Goal: Use online tool/utility: Utilize a website feature to perform a specific function

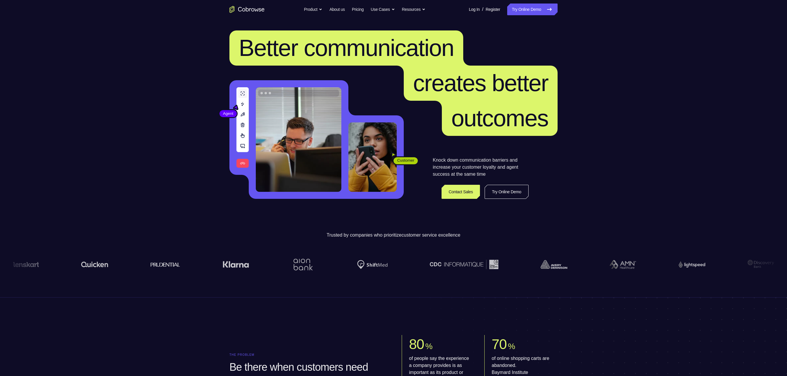
drag, startPoint x: 0, startPoint y: 0, endPoint x: 596, endPoint y: 148, distance: 614.4
click at [393, 9] on link "Try Online Demo" at bounding box center [532, 10] width 50 height 12
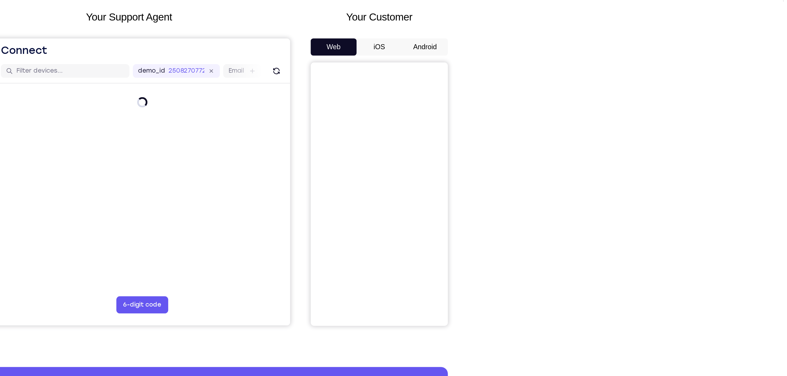
click at [549, 86] on button "Android" at bounding box center [541, 82] width 31 height 12
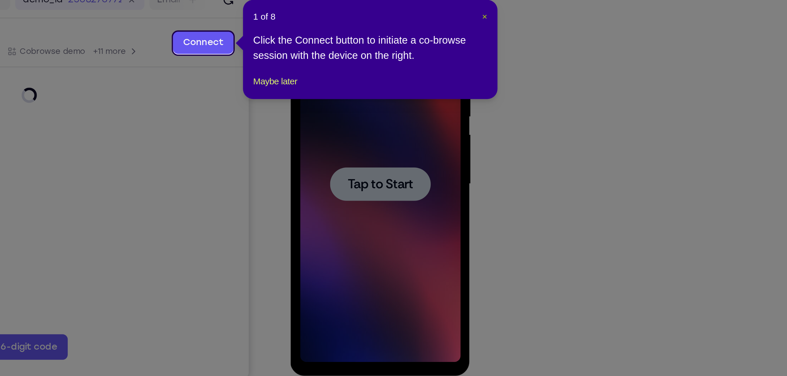
click at [559, 105] on span "×" at bounding box center [559, 106] width 2 height 5
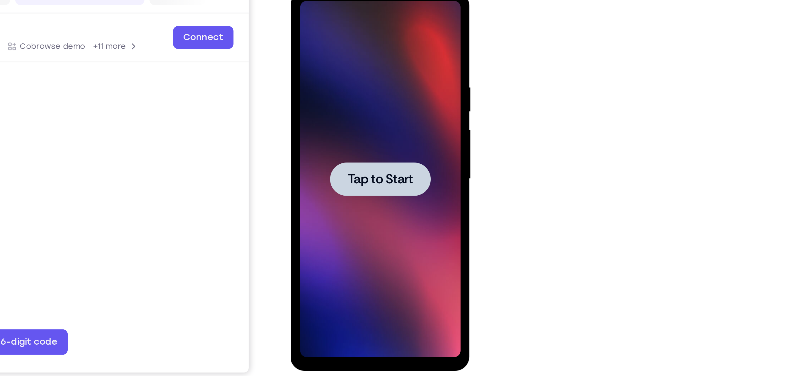
click at [340, 81] on span "Tap to Start" at bounding box center [332, 78] width 30 height 6
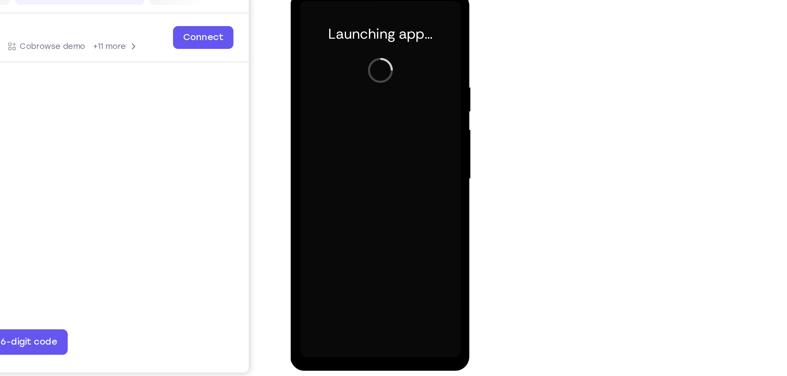
click at [330, 158] on div at bounding box center [332, 78] width 74 height 164
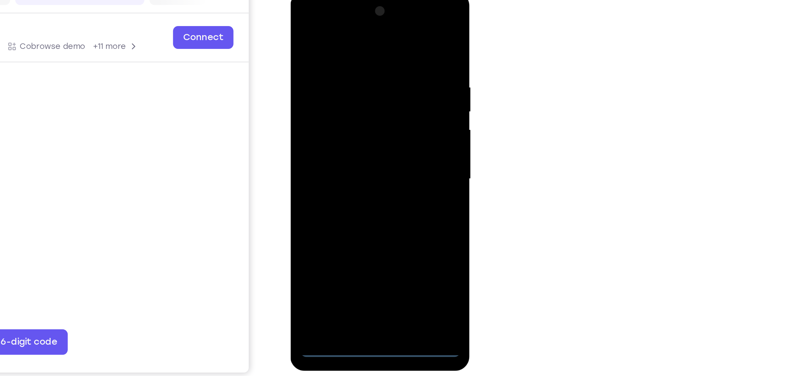
click at [329, 158] on div at bounding box center [332, 78] width 74 height 164
click at [356, 128] on div at bounding box center [332, 78] width 74 height 164
click at [322, 33] on div at bounding box center [332, 78] width 74 height 164
click at [322, 24] on div at bounding box center [332, 78] width 74 height 164
click at [360, 72] on div at bounding box center [332, 78] width 74 height 164
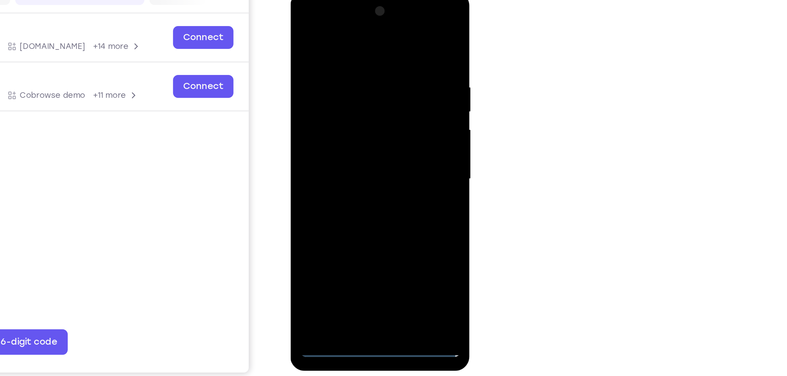
click at [326, 90] on div at bounding box center [332, 78] width 74 height 164
click at [338, 107] on div at bounding box center [332, 78] width 74 height 164
click at [336, 50] on div at bounding box center [332, 78] width 74 height 164
click at [326, 64] on div at bounding box center [332, 78] width 74 height 164
click at [333, 67] on div at bounding box center [332, 78] width 74 height 164
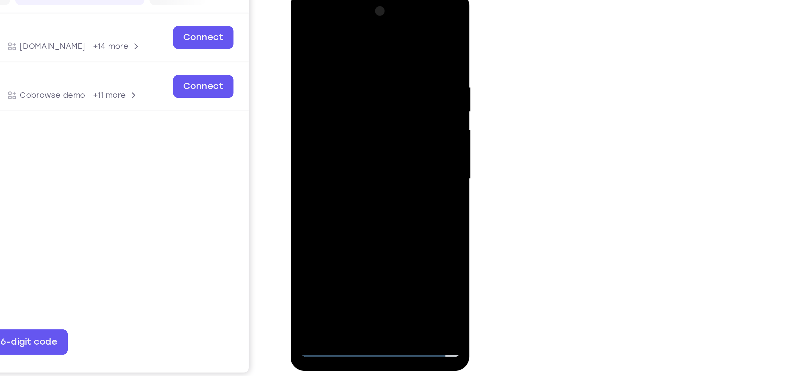
click at [322, 147] on div at bounding box center [332, 78] width 74 height 164
click at [344, 55] on div at bounding box center [332, 78] width 74 height 164
click at [363, 26] on div at bounding box center [332, 78] width 74 height 164
click at [365, 105] on div at bounding box center [332, 78] width 74 height 164
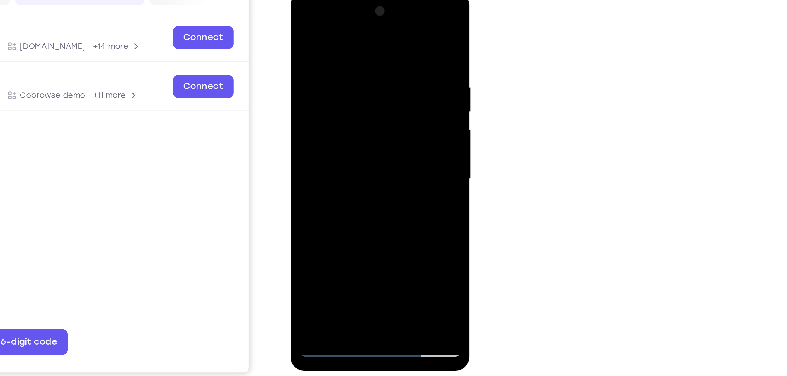
click at [365, 105] on div at bounding box center [332, 78] width 74 height 164
click at [319, 31] on div at bounding box center [332, 78] width 74 height 164
click at [356, 147] on div at bounding box center [332, 78] width 74 height 164
click at [325, 145] on div at bounding box center [332, 78] width 74 height 164
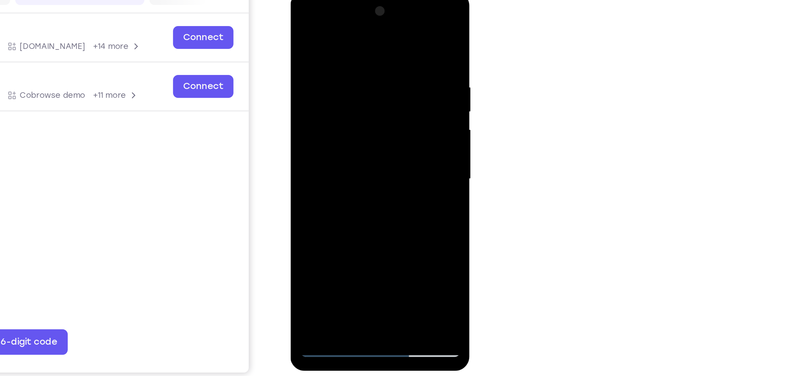
click at [363, 137] on div at bounding box center [332, 78] width 74 height 164
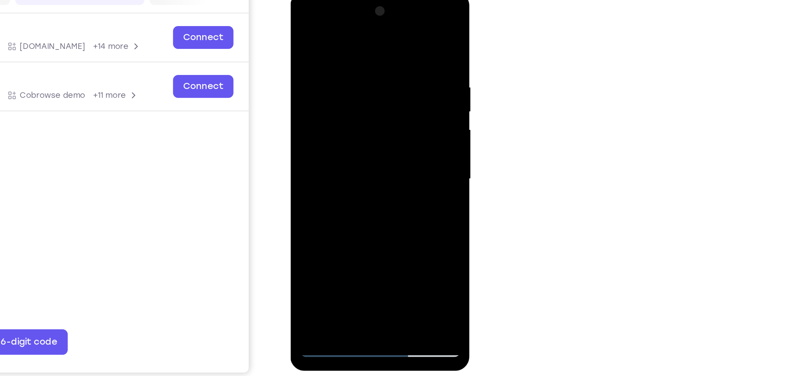
click at [363, 137] on div at bounding box center [332, 78] width 74 height 164
click at [355, 88] on div at bounding box center [332, 78] width 74 height 164
click at [363, 147] on div at bounding box center [332, 78] width 74 height 164
click at [359, 25] on div at bounding box center [332, 78] width 74 height 164
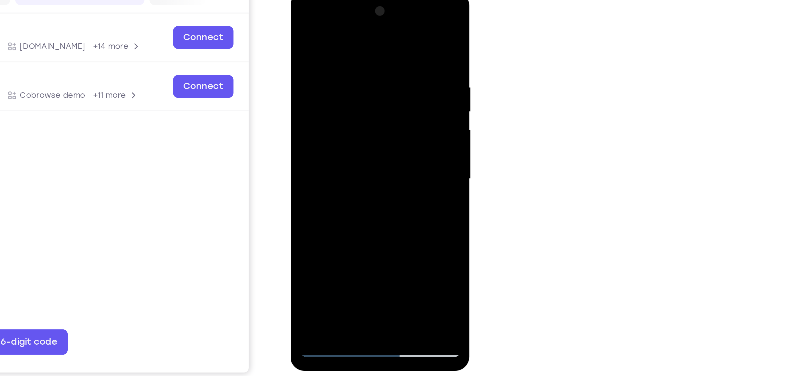
click at [344, 146] on div at bounding box center [332, 78] width 74 height 164
click at [357, 145] on div at bounding box center [332, 78] width 74 height 164
click at [363, 92] on div at bounding box center [332, 78] width 74 height 164
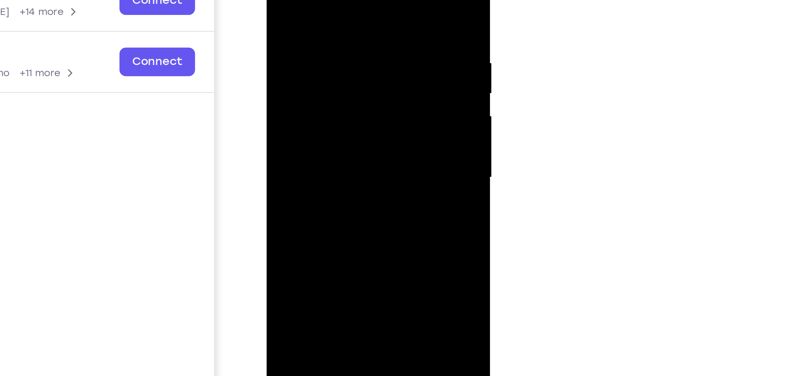
click at [340, 35] on div at bounding box center [308, 30] width 74 height 164
click at [339, 35] on div at bounding box center [308, 30] width 74 height 164
click at [340, 35] on div at bounding box center [308, 30] width 74 height 164
click at [275, 33] on div at bounding box center [308, 30] width 74 height 164
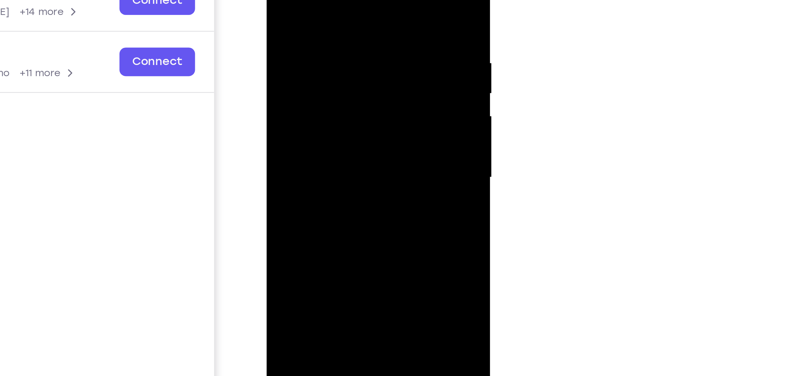
click at [338, 57] on div at bounding box center [308, 30] width 74 height 164
click at [338, 55] on div at bounding box center [308, 30] width 74 height 164
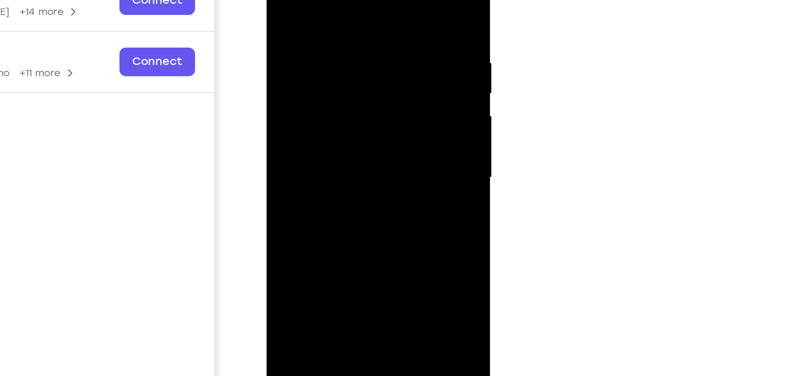
click at [338, 55] on div at bounding box center [308, 30] width 74 height 164
click at [281, 38] on div at bounding box center [308, 30] width 74 height 164
click at [336, 41] on div at bounding box center [308, 30] width 74 height 164
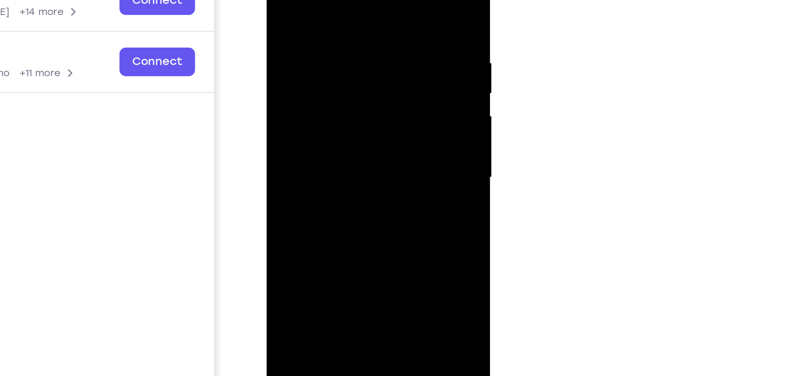
click at [336, 41] on div at bounding box center [308, 30] width 74 height 164
click at [276, 33] on div at bounding box center [308, 30] width 74 height 164
click at [335, 47] on div at bounding box center [308, 30] width 74 height 164
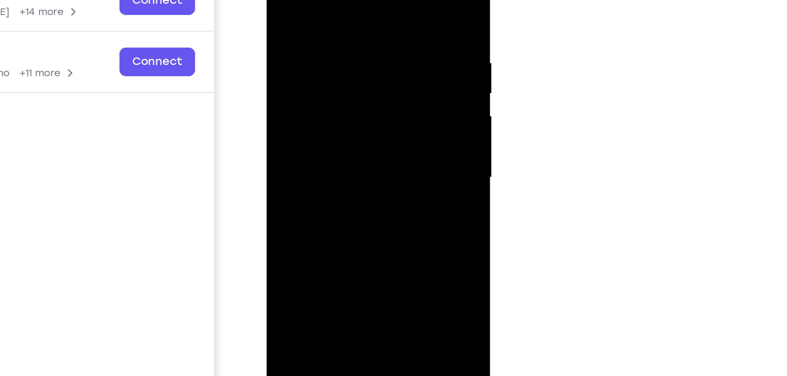
click at [335, 47] on div at bounding box center [308, 30] width 74 height 164
click at [335, 46] on div at bounding box center [308, 30] width 74 height 164
click at [335, 47] on div at bounding box center [308, 30] width 74 height 164
click at [336, 46] on div at bounding box center [308, 30] width 74 height 164
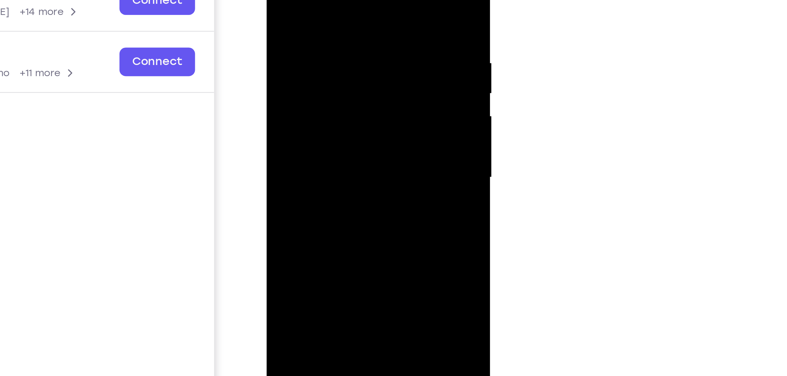
click at [336, 46] on div at bounding box center [308, 30] width 74 height 164
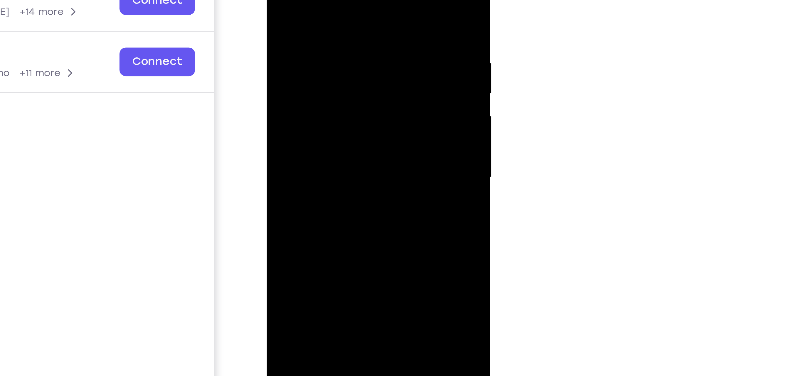
click at [336, 46] on div at bounding box center [308, 30] width 74 height 164
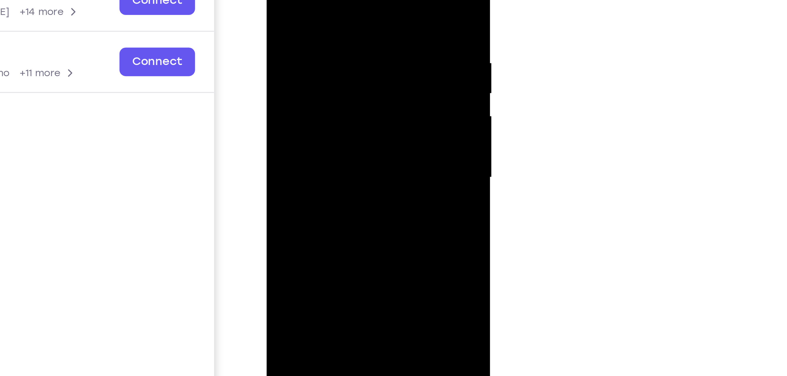
click at [271, 43] on div at bounding box center [308, 30] width 74 height 164
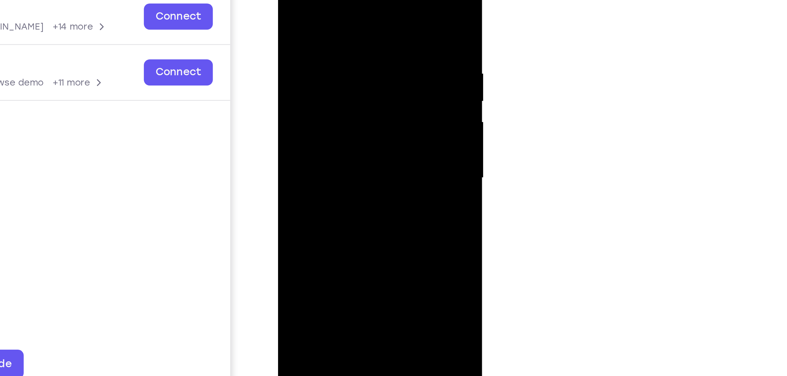
click at [341, 118] on div at bounding box center [319, 51] width 74 height 164
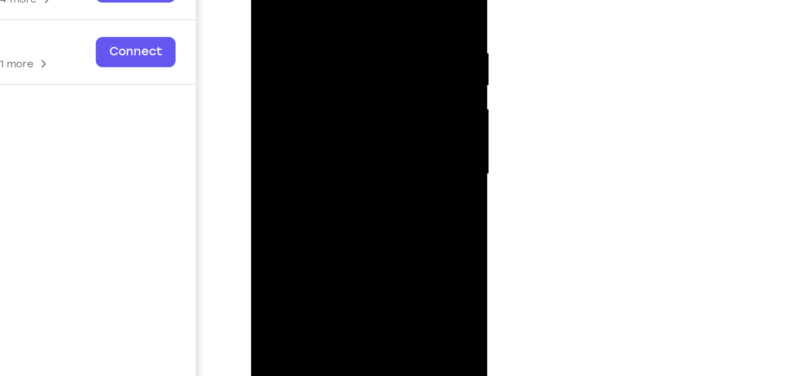
click at [323, 22] on div at bounding box center [292, 13] width 74 height 164
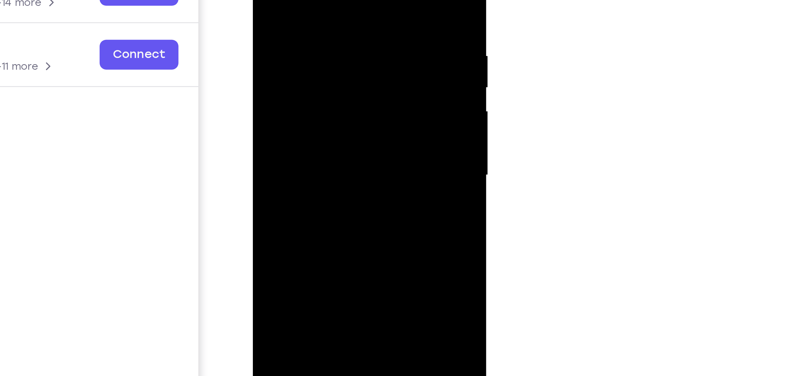
click at [326, 47] on div at bounding box center [294, 18] width 74 height 164
click at [326, 45] on div at bounding box center [294, 18] width 74 height 164
click at [263, 23] on div at bounding box center [294, 18] width 74 height 164
click at [327, 25] on div at bounding box center [294, 18] width 74 height 164
click at [317, 84] on div at bounding box center [294, 18] width 74 height 164
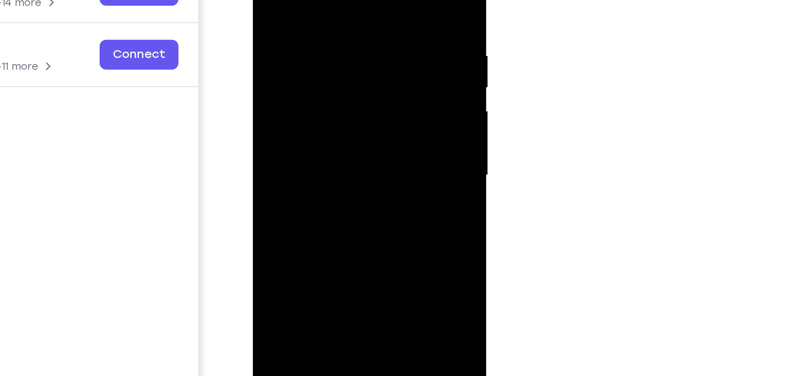
click at [265, 35] on div at bounding box center [294, 18] width 74 height 164
click at [323, 29] on div at bounding box center [294, 18] width 74 height 164
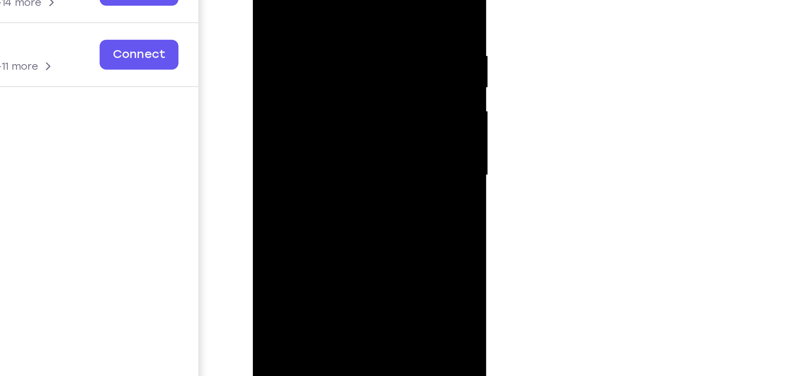
click at [323, 29] on div at bounding box center [294, 18] width 74 height 164
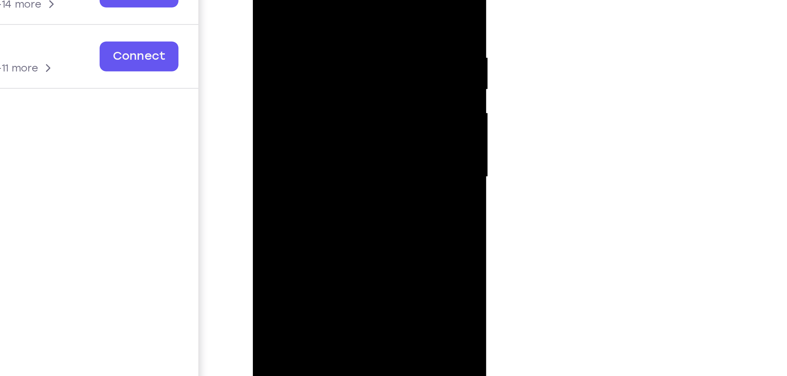
click at [323, 30] on div at bounding box center [294, 19] width 74 height 164
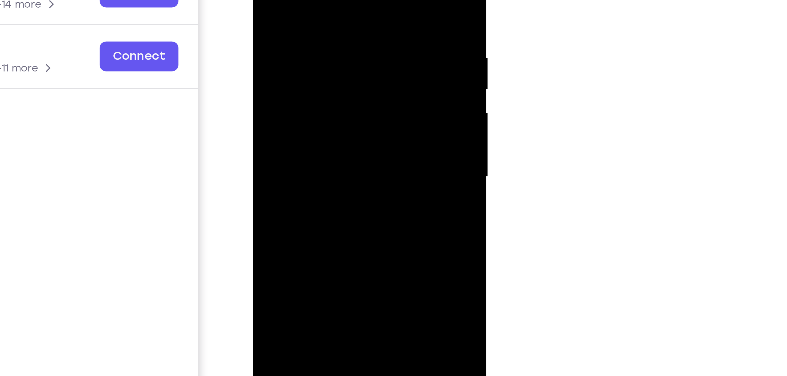
click at [323, 30] on div at bounding box center [294, 19] width 74 height 164
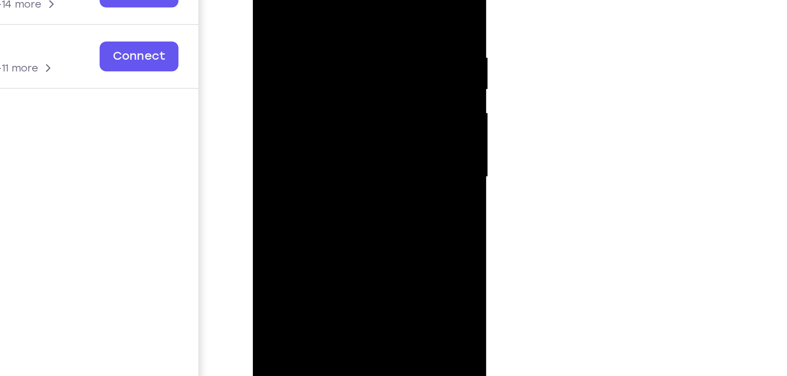
click at [323, 30] on div at bounding box center [294, 19] width 74 height 164
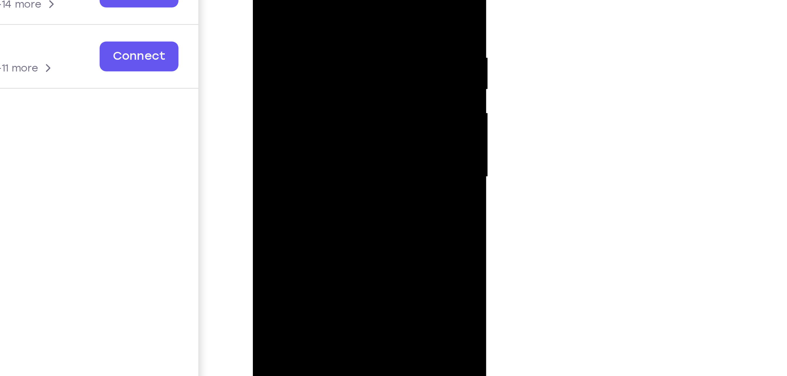
click at [323, 30] on div at bounding box center [294, 19] width 74 height 164
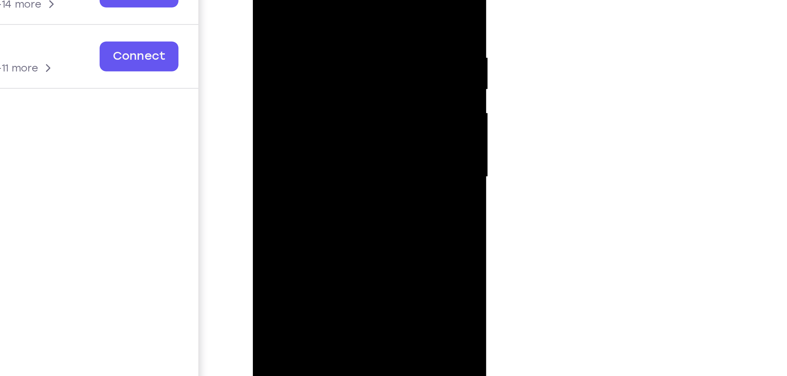
click at [323, 30] on div at bounding box center [294, 19] width 74 height 164
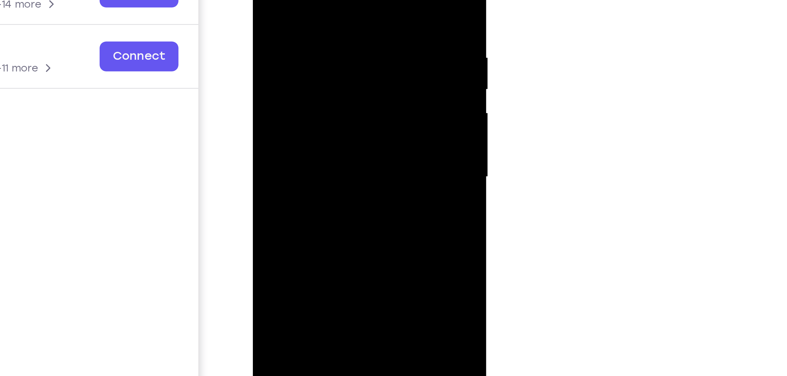
click at [323, 30] on div at bounding box center [294, 19] width 74 height 164
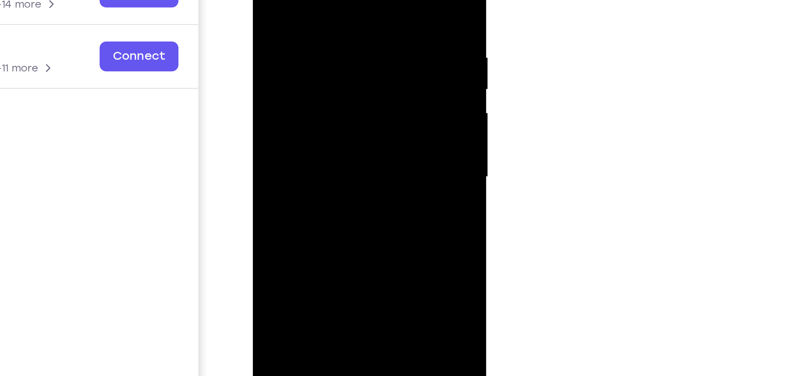
click at [323, 30] on div at bounding box center [294, 19] width 74 height 164
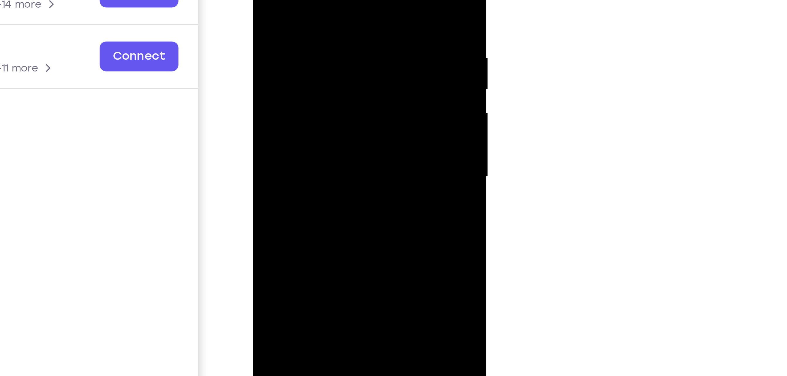
click at [323, 30] on div at bounding box center [294, 19] width 74 height 164
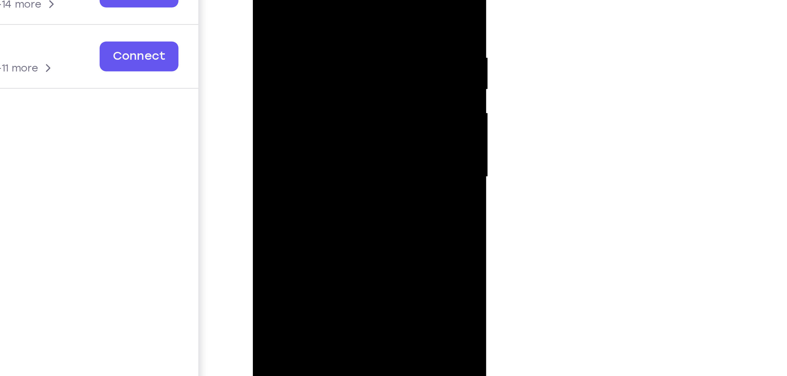
click at [323, 30] on div at bounding box center [294, 19] width 74 height 164
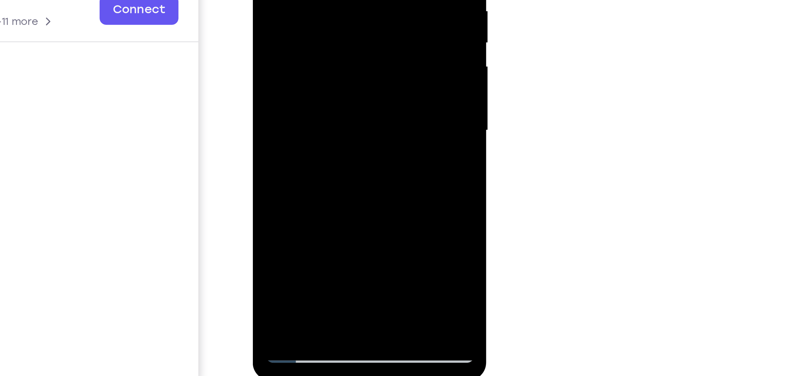
drag, startPoint x: 323, startPoint y: -16, endPoint x: 309, endPoint y: -5, distance: 18.5
drag, startPoint x: 306, startPoint y: -4, endPoint x: 305, endPoint y: -51, distance: 46.6
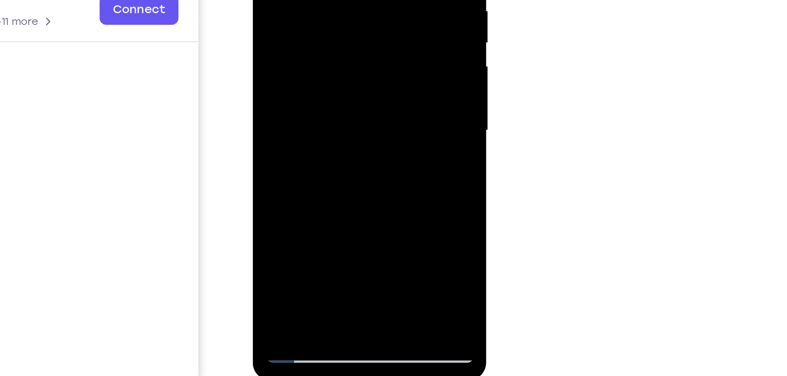
drag, startPoint x: 294, startPoint y: 18, endPoint x: 282, endPoint y: -50, distance: 68.5
drag, startPoint x: 286, startPoint y: 11, endPoint x: 283, endPoint y: -47, distance: 58.2
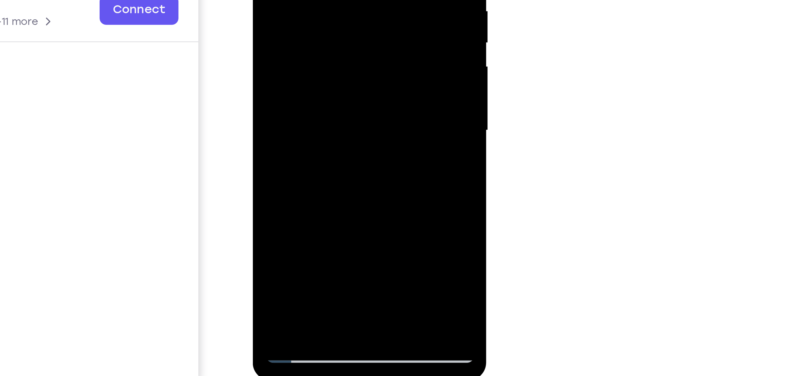
drag, startPoint x: 291, startPoint y: 3, endPoint x: 284, endPoint y: -53, distance: 55.8
drag, startPoint x: 292, startPoint y: 13, endPoint x: 285, endPoint y: -48, distance: 61.3
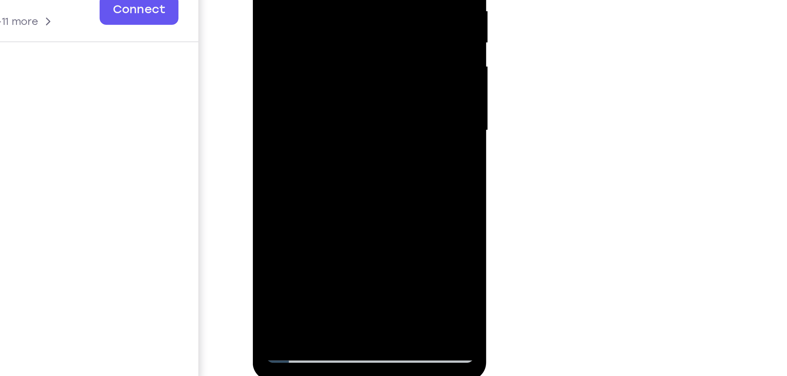
drag, startPoint x: 289, startPoint y: 4, endPoint x: 286, endPoint y: -45, distance: 49.3
drag, startPoint x: 286, startPoint y: 12, endPoint x: 276, endPoint y: -62, distance: 74.5
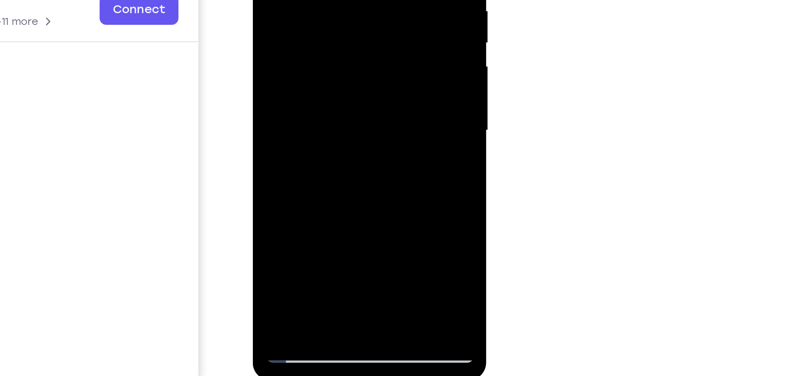
drag, startPoint x: 285, startPoint y: -3, endPoint x: 282, endPoint y: -38, distance: 35.3
drag, startPoint x: 289, startPoint y: 17, endPoint x: 278, endPoint y: -59, distance: 77.0
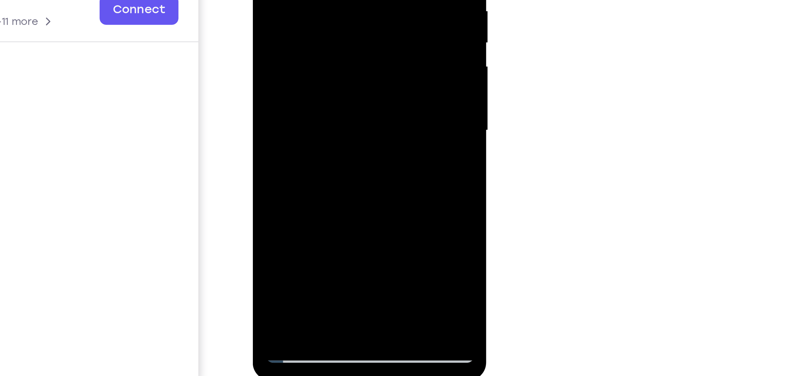
drag, startPoint x: 296, startPoint y: 15, endPoint x: 295, endPoint y: -52, distance: 67.4
drag, startPoint x: 293, startPoint y: 6, endPoint x: 298, endPoint y: -34, distance: 40.7
drag, startPoint x: 299, startPoint y: 21, endPoint x: 302, endPoint y: -1, distance: 22.1
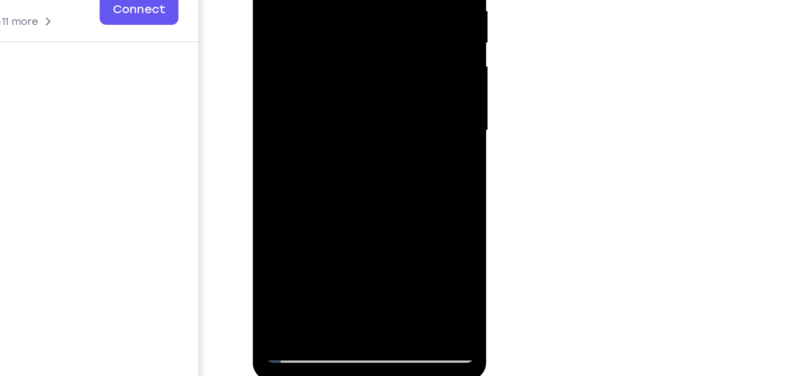
drag, startPoint x: 308, startPoint y: 1, endPoint x: 319, endPoint y: -66, distance: 67.4
drag, startPoint x: 308, startPoint y: -9, endPoint x: 315, endPoint y: -49, distance: 40.7
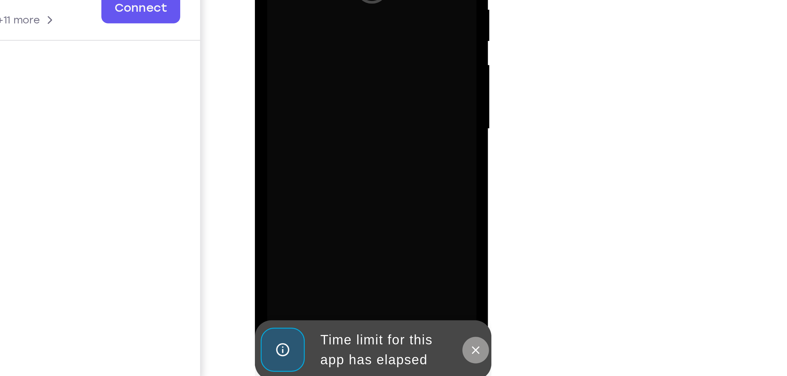
click at [334, 50] on icon at bounding box center [332, 49] width 5 height 5
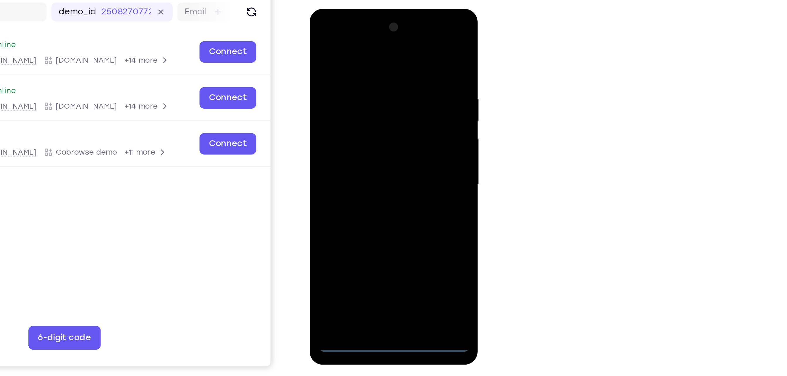
click at [339, 37] on div at bounding box center [351, 95] width 74 height 164
click at [372, 92] on div at bounding box center [351, 95] width 74 height 164
click at [344, 107] on div at bounding box center [351, 95] width 74 height 164
click at [344, 125] on div at bounding box center [351, 95] width 74 height 164
click at [360, 71] on div at bounding box center [351, 95] width 74 height 164
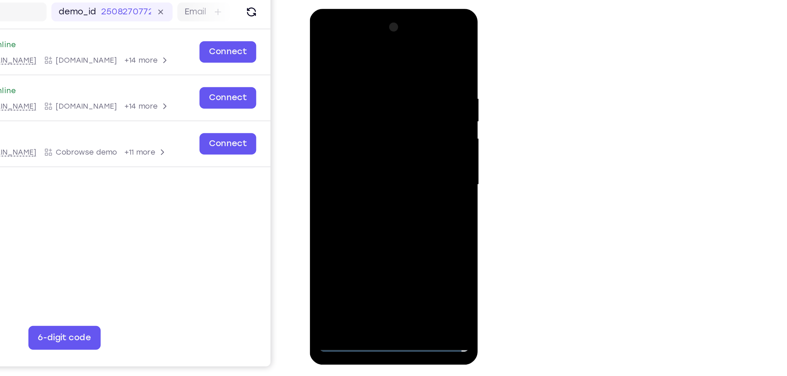
click at [358, 79] on div at bounding box center [351, 95] width 74 height 164
click at [358, 86] on div at bounding box center [351, 95] width 74 height 164
click at [338, 165] on div at bounding box center [351, 95] width 74 height 164
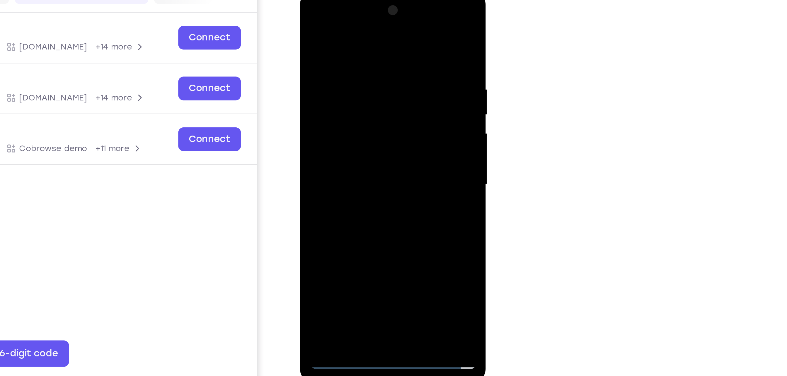
click at [332, 51] on div at bounding box center [341, 77] width 74 height 164
click at [356, 95] on div at bounding box center [341, 77] width 74 height 164
click at [355, 65] on div at bounding box center [341, 77] width 74 height 164
drag, startPoint x: 364, startPoint y: 38, endPoint x: 365, endPoint y: 162, distance: 123.7
click at [365, 162] on div at bounding box center [341, 77] width 83 height 175
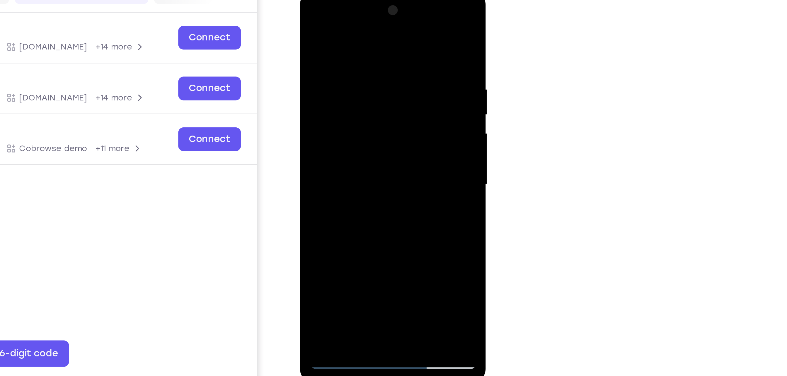
click at [346, 51] on div at bounding box center [341, 77] width 74 height 164
click at [339, 61] on div at bounding box center [341, 77] width 74 height 164
click at [344, 69] on div at bounding box center [341, 77] width 74 height 164
click at [327, 147] on div at bounding box center [341, 77] width 74 height 164
click at [329, 51] on div at bounding box center [341, 77] width 74 height 164
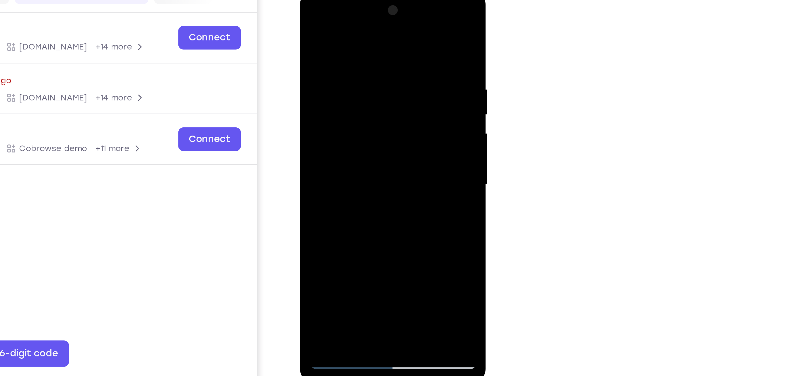
click at [373, 26] on div at bounding box center [341, 77] width 74 height 164
click at [357, 145] on div at bounding box center [341, 77] width 74 height 164
click at [339, 110] on div at bounding box center [341, 77] width 74 height 164
click at [346, 72] on div at bounding box center [341, 77] width 74 height 164
click at [331, 100] on div at bounding box center [341, 77] width 74 height 164
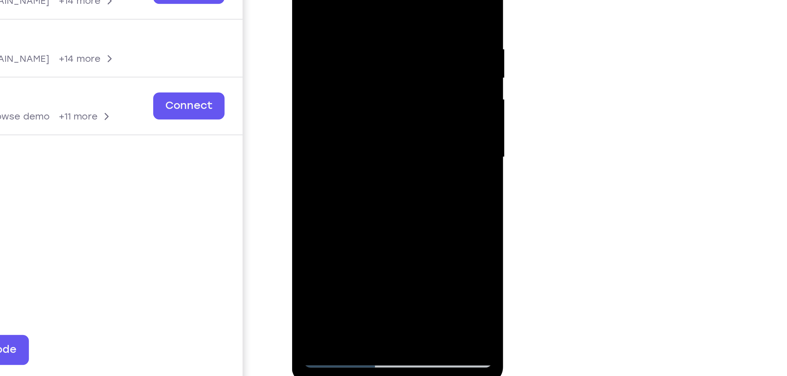
click at [368, 27] on div at bounding box center [333, 23] width 74 height 164
click at [332, 90] on div at bounding box center [333, 23] width 74 height 164
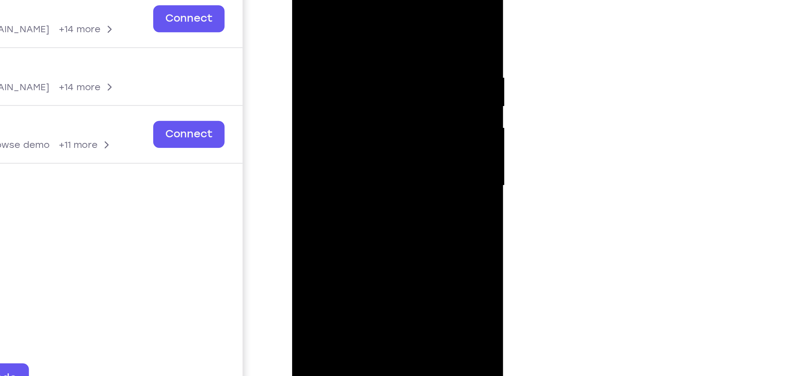
click at [299, 0] on div at bounding box center [333, 51] width 74 height 164
click at [302, 0] on div at bounding box center [333, 51] width 74 height 164
click at [324, 8] on div at bounding box center [333, 51] width 74 height 164
click at [363, 26] on div at bounding box center [333, 51] width 74 height 164
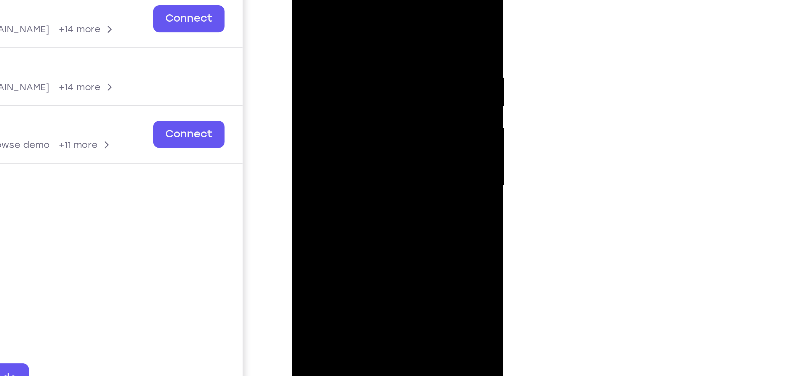
click at [363, 26] on div at bounding box center [333, 51] width 74 height 164
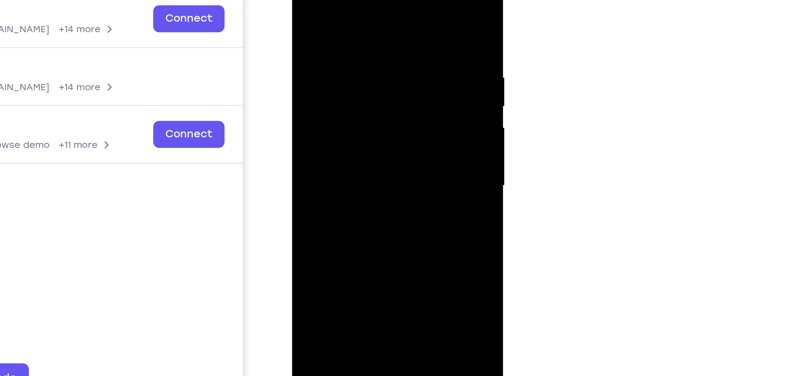
click at [363, 26] on div at bounding box center [333, 51] width 74 height 164
click at [340, 43] on div at bounding box center [333, 51] width 74 height 164
click at [297, 37] on div at bounding box center [333, 51] width 74 height 164
click at [325, 37] on div at bounding box center [333, 51] width 74 height 164
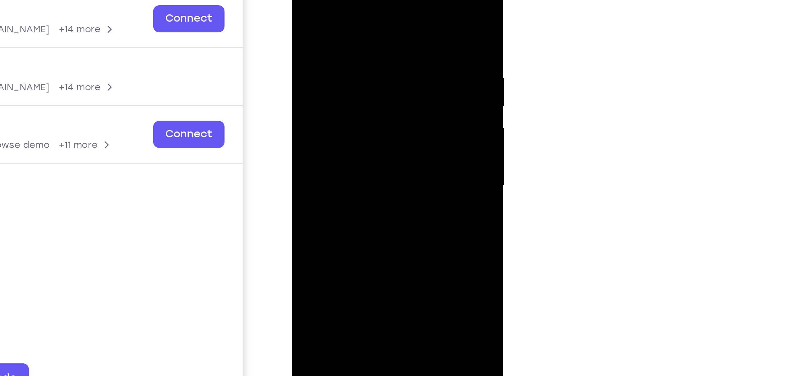
click at [303, 43] on div at bounding box center [333, 51] width 74 height 164
click at [329, 119] on div at bounding box center [333, 51] width 74 height 164
click at [358, 48] on div at bounding box center [333, 51] width 74 height 164
click at [301, 73] on div at bounding box center [333, 51] width 74 height 164
click at [318, 118] on div at bounding box center [333, 51] width 74 height 164
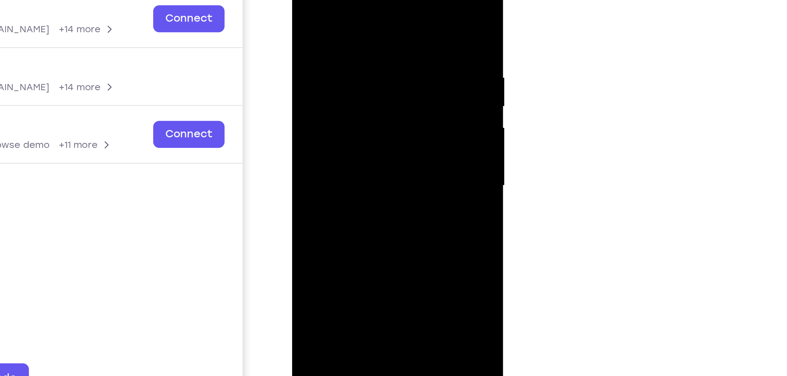
click at [347, 47] on div at bounding box center [333, 51] width 74 height 164
click at [362, 0] on div at bounding box center [333, 51] width 74 height 164
click at [366, 0] on div at bounding box center [333, 51] width 74 height 164
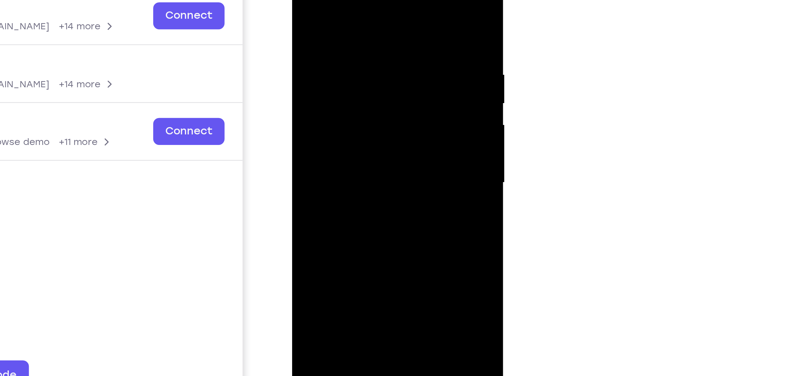
click at [301, 0] on div at bounding box center [333, 48] width 74 height 164
click at [345, 117] on div at bounding box center [333, 48] width 74 height 164
click at [334, 41] on div at bounding box center [333, 48] width 74 height 164
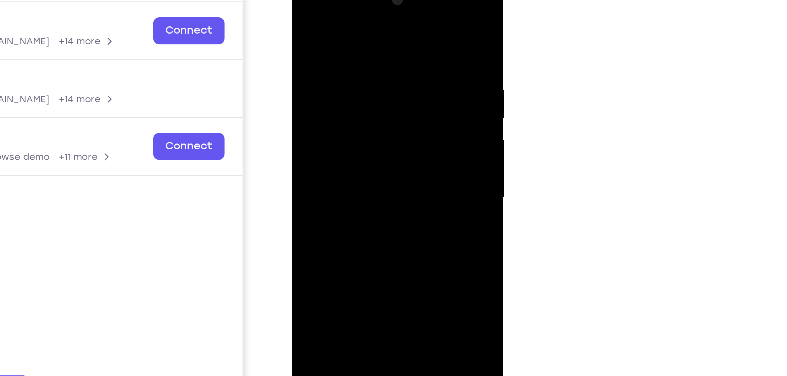
click at [301, 7] on div at bounding box center [333, 63] width 74 height 164
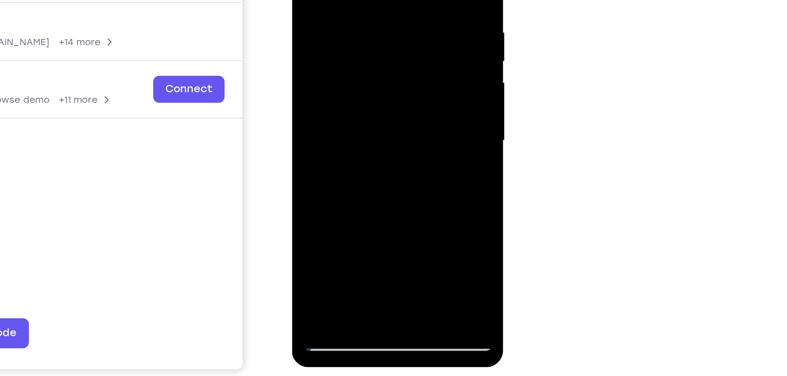
click at [311, 82] on div at bounding box center [333, 6] width 74 height 164
click at [310, 81] on div at bounding box center [333, 6] width 74 height 164
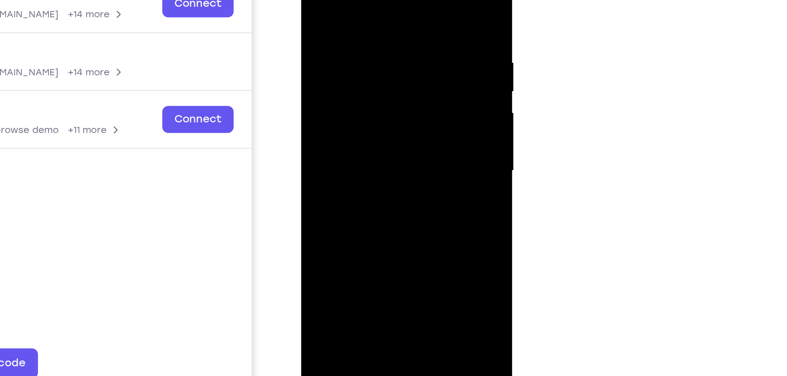
click at [311, 0] on div at bounding box center [342, 36] width 74 height 164
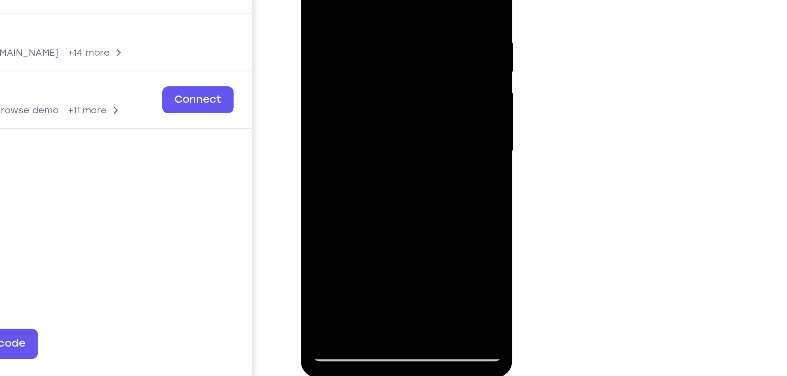
click at [310, 0] on div at bounding box center [342, 17] width 74 height 164
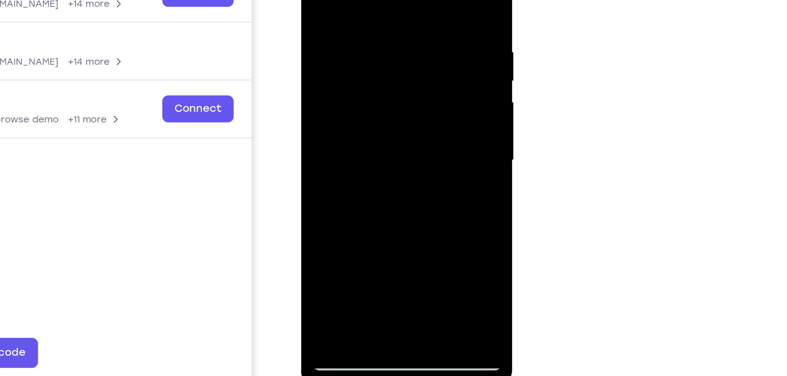
click at [314, 94] on div at bounding box center [342, 26] width 74 height 164
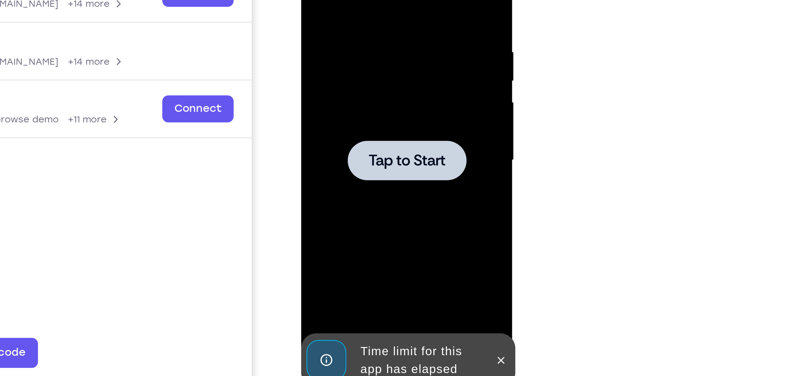
click at [347, 29] on span "Tap to Start" at bounding box center [342, 26] width 30 height 6
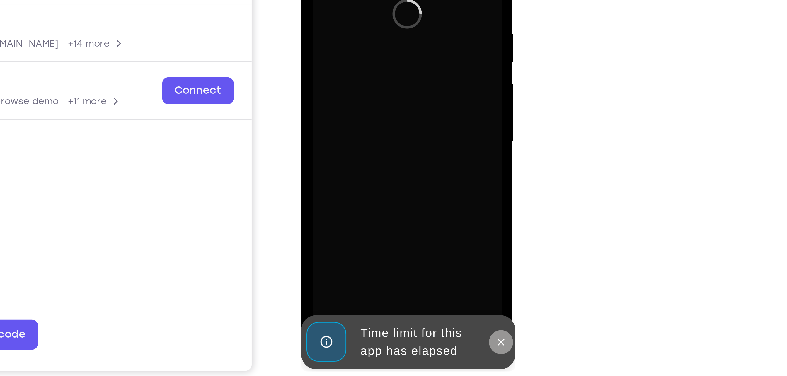
click at [378, 86] on icon at bounding box center [379, 85] width 3 height 3
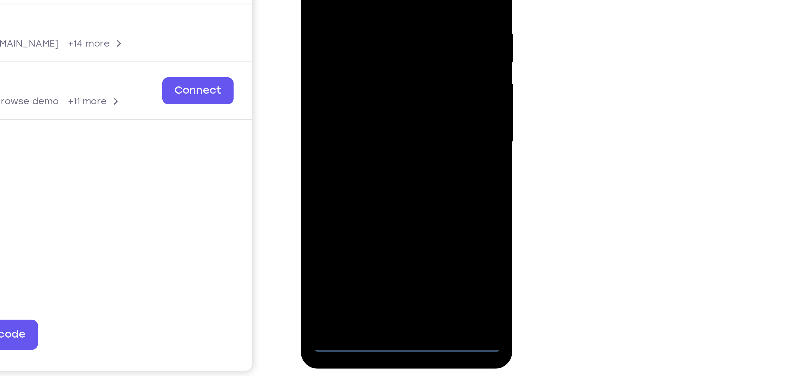
click at [342, 88] on div at bounding box center [342, 8] width 74 height 164
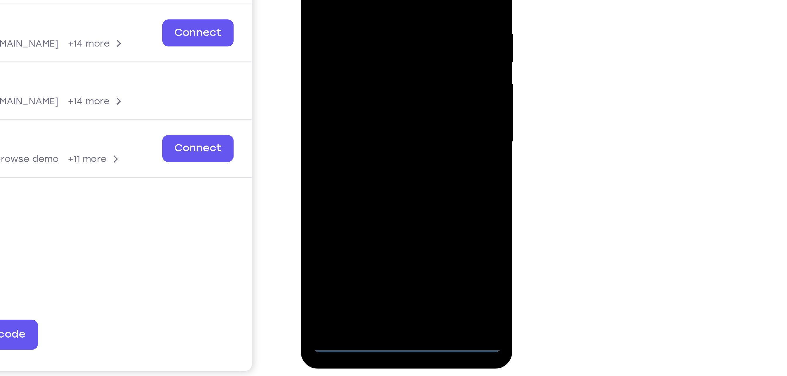
click at [370, 56] on div at bounding box center [342, 8] width 74 height 164
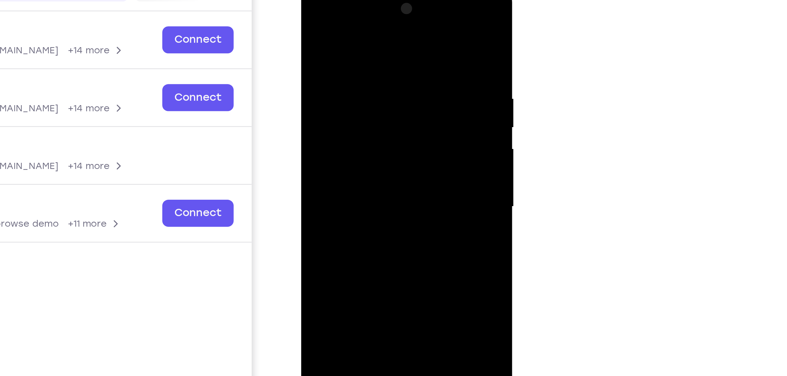
click at [330, 16] on div at bounding box center [342, 72] width 74 height 164
click at [368, 71] on div at bounding box center [342, 72] width 74 height 164
click at [334, 83] on div at bounding box center [342, 72] width 74 height 164
click at [351, 61] on div at bounding box center [342, 72] width 74 height 164
click at [344, 69] on div at bounding box center [342, 72] width 74 height 164
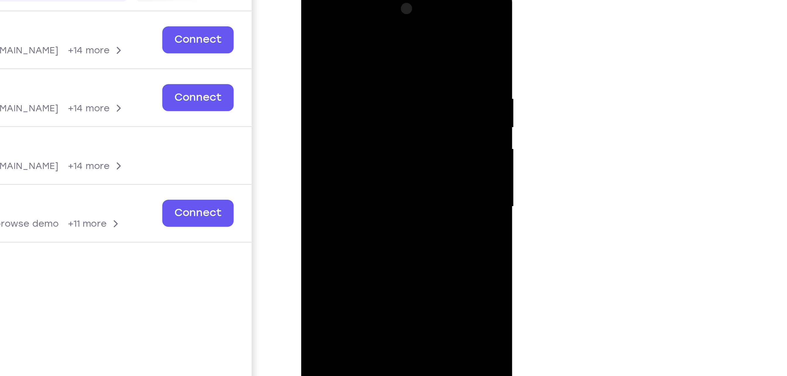
click at [345, 59] on div at bounding box center [342, 72] width 74 height 164
click at [374, 70] on div at bounding box center [342, 72] width 74 height 164
click at [353, 76] on div at bounding box center [342, 72] width 74 height 164
click at [350, 68] on div at bounding box center [342, 72] width 74 height 164
click at [347, 93] on div at bounding box center [342, 72] width 74 height 164
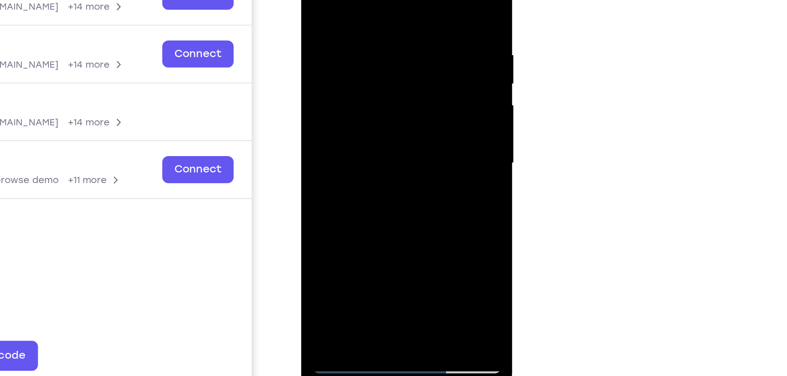
click at [357, 31] on div at bounding box center [342, 29] width 74 height 164
click at [358, 46] on div at bounding box center [342, 29] width 74 height 164
click at [336, 99] on div at bounding box center [342, 29] width 74 height 164
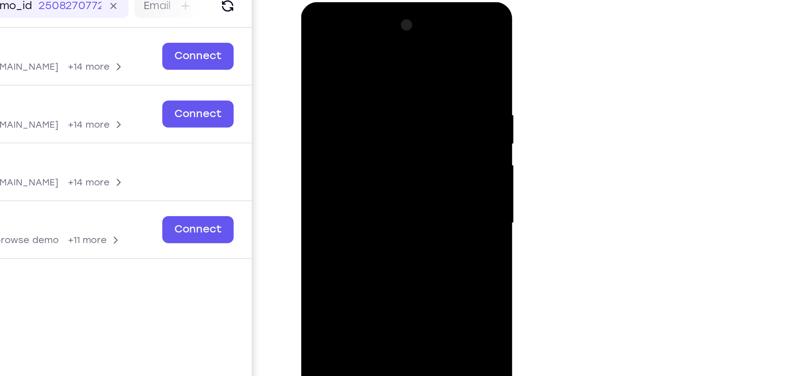
click at [365, 21] on div at bounding box center [342, 88] width 74 height 164
click at [375, 32] on div at bounding box center [342, 88] width 74 height 164
click at [340, 22] on div at bounding box center [342, 88] width 74 height 164
click at [315, 19] on div at bounding box center [342, 88] width 74 height 164
click at [316, 68] on div at bounding box center [342, 88] width 74 height 164
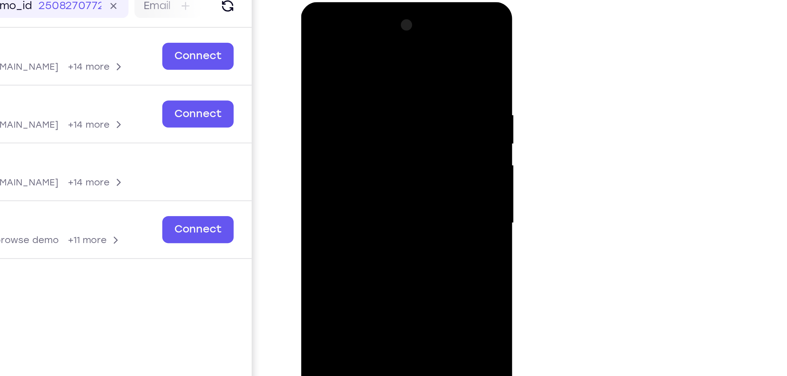
click at [334, 99] on div at bounding box center [342, 88] width 74 height 164
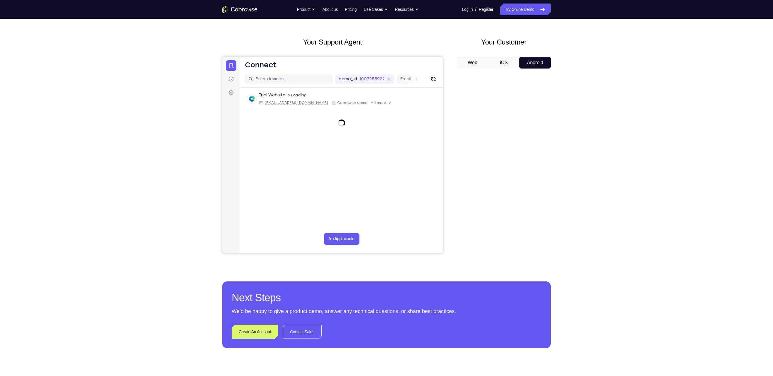
scroll to position [5, 0]
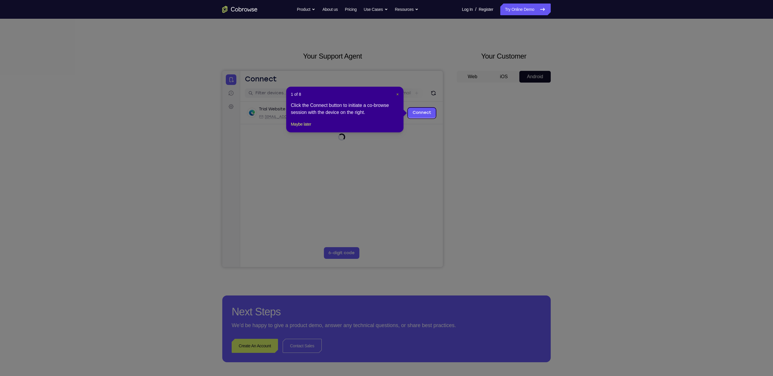
drag, startPoint x: 397, startPoint y: 94, endPoint x: 219, endPoint y: 77, distance: 178.7
click at [397, 94] on span "×" at bounding box center [397, 94] width 2 height 5
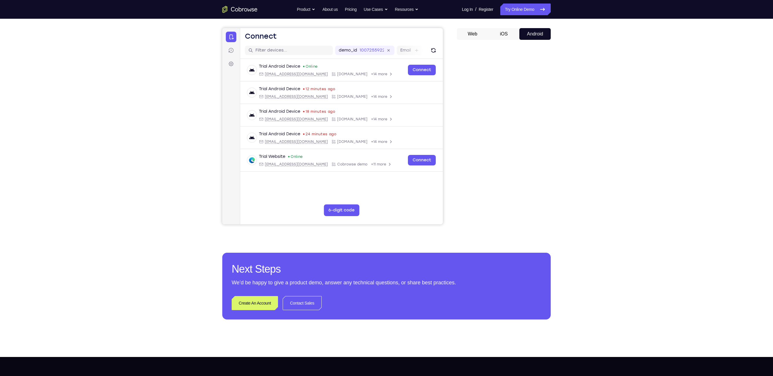
scroll to position [47, 0]
